Goal: Transaction & Acquisition: Purchase product/service

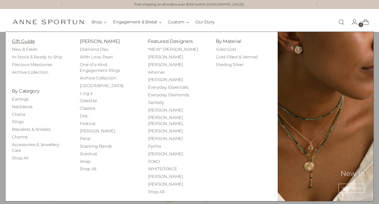
click at [28, 42] on link "Gift Guide" at bounding box center [23, 41] width 23 height 6
click at [227, 63] on link "Sterling Silver" at bounding box center [230, 64] width 28 height 5
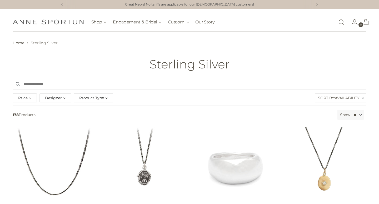
scroll to position [7, 0]
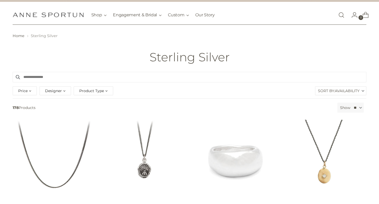
click at [28, 91] on div "Price" at bounding box center [25, 90] width 24 height 9
click at [84, 106] on input "****" at bounding box center [82, 104] width 37 height 7
type input "***"
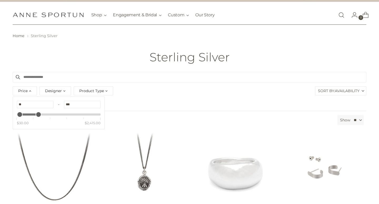
click at [193, 97] on div "Price Clear ** - *** $30.00 $2,415.00 Designer [PERSON_NAME] (7) [PERSON_NAME] …" at bounding box center [189, 91] width 357 height 13
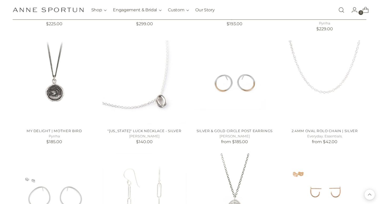
scroll to position [448, 0]
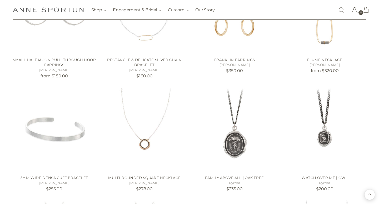
scroll to position [954, 0]
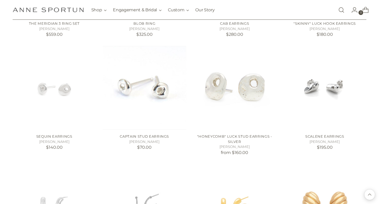
scroll to position [1362, 0]
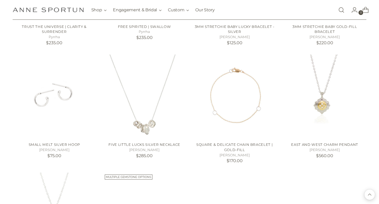
scroll to position [1830, 0]
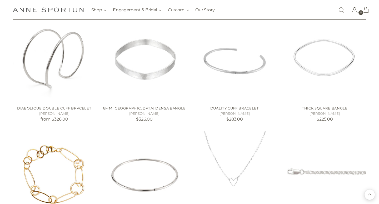
scroll to position [2320, 0]
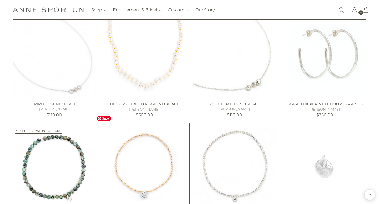
scroll to position [2538, 0]
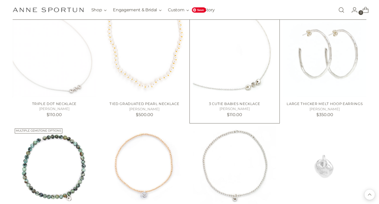
click at [0, 0] on img "3 Cutie Babies Necklace" at bounding box center [0, 0] width 0 height 0
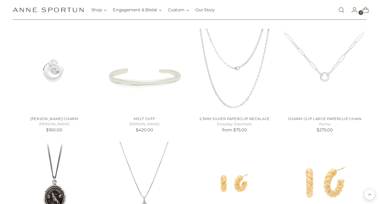
scroll to position [2763, 0]
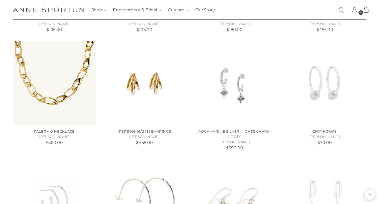
scroll to position [3245, 0]
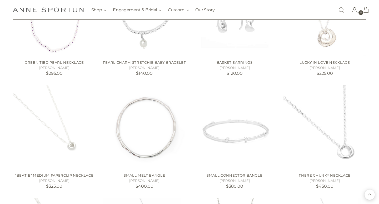
scroll to position [3629, 0]
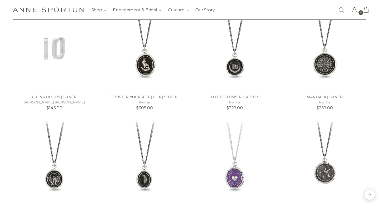
scroll to position [4142, 0]
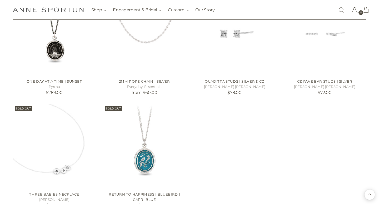
scroll to position [4613, 0]
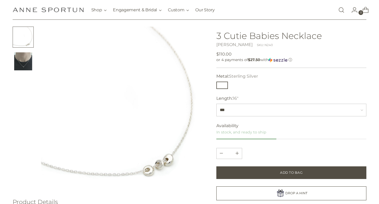
scroll to position [23, 0]
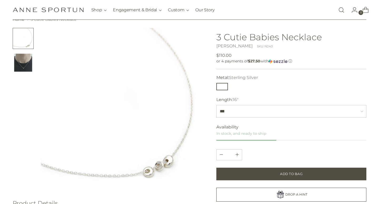
click at [24, 64] on img "Change image to image 2" at bounding box center [23, 62] width 21 height 21
